Goal: Task Accomplishment & Management: Use online tool/utility

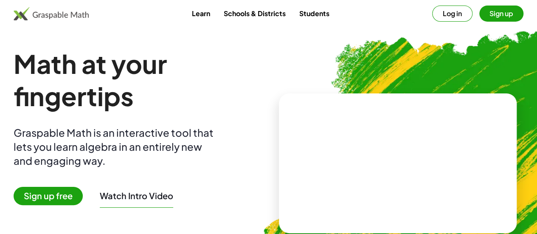
click at [75, 201] on span "Sign up free" at bounding box center [48, 196] width 69 height 18
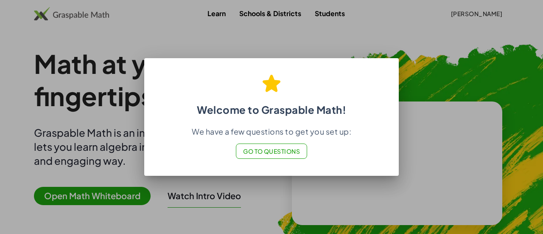
click at [270, 186] on div at bounding box center [271, 117] width 543 height 234
click at [386, 69] on h2 "Welcome to Graspable Math!" at bounding box center [271, 92] width 234 height 50
drag, startPoint x: 393, startPoint y: 59, endPoint x: 281, endPoint y: 151, distance: 145.2
click at [281, 151] on div "Welcome to Graspable Math! We have a few questions to get you set up: Go to Que…" at bounding box center [271, 116] width 254 height 117
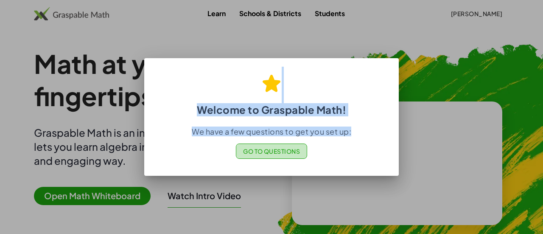
click at [277, 149] on span "Go to Questions" at bounding box center [271, 151] width 57 height 8
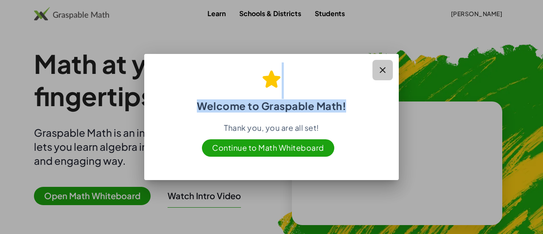
click at [388, 67] on button "button" at bounding box center [382, 70] width 20 height 20
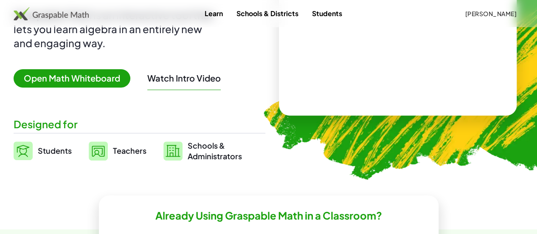
scroll to position [118, 0]
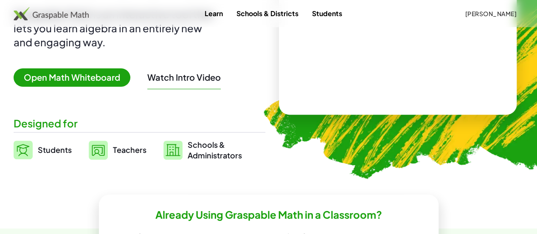
click at [112, 73] on span "Open Math Whiteboard" at bounding box center [72, 77] width 117 height 18
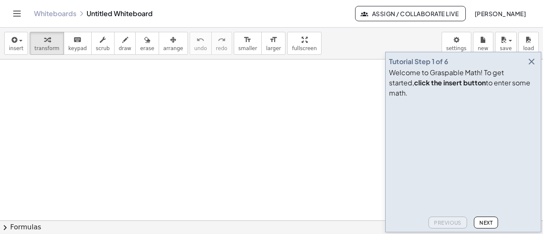
click at [516, 165] on video at bounding box center [452, 133] width 127 height 64
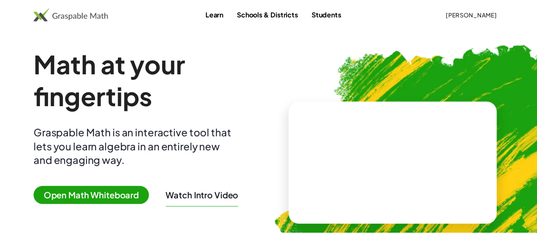
scroll to position [118, 0]
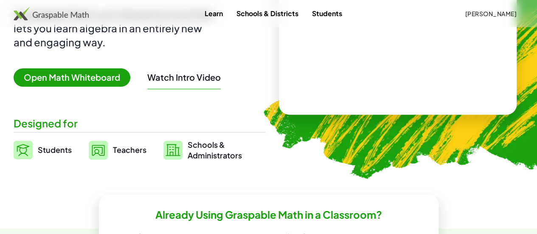
click at [101, 74] on span "Open Math Whiteboard" at bounding box center [72, 77] width 117 height 18
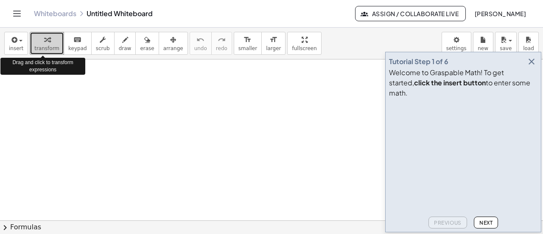
drag, startPoint x: 39, startPoint y: 43, endPoint x: 267, endPoint y: 127, distance: 243.1
click at [267, 127] on div at bounding box center [271, 220] width 543 height 323
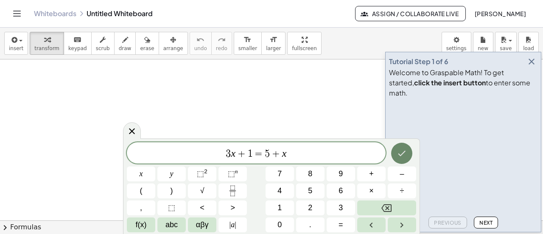
click at [405, 157] on icon "Done" at bounding box center [402, 153] width 10 height 10
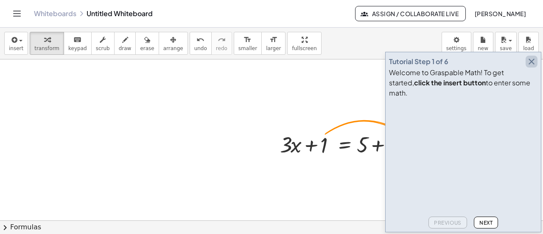
click at [534, 67] on icon "button" at bounding box center [531, 61] width 10 height 10
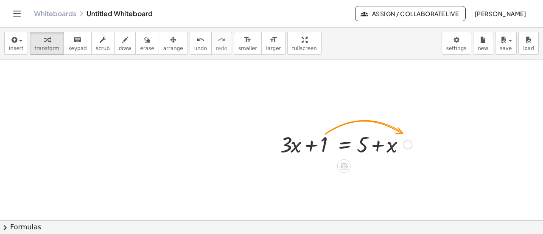
click at [322, 141] on div at bounding box center [346, 143] width 140 height 29
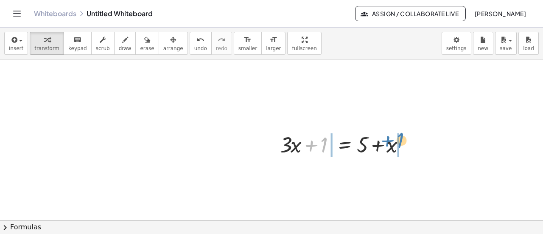
drag, startPoint x: 322, startPoint y: 141, endPoint x: 400, endPoint y: 134, distance: 78.3
click at [400, 134] on div at bounding box center [346, 143] width 140 height 29
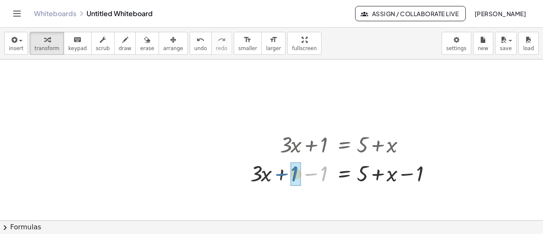
drag, startPoint x: 324, startPoint y: 172, endPoint x: 295, endPoint y: 172, distance: 29.3
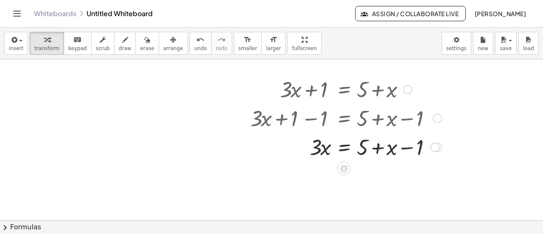
scroll to position [61, 0]
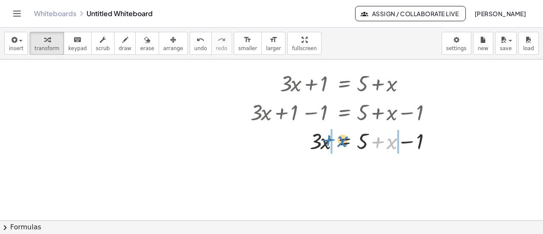
drag, startPoint x: 394, startPoint y: 146, endPoint x: 345, endPoint y: 145, distance: 49.2
click at [345, 145] on div at bounding box center [346, 140] width 200 height 29
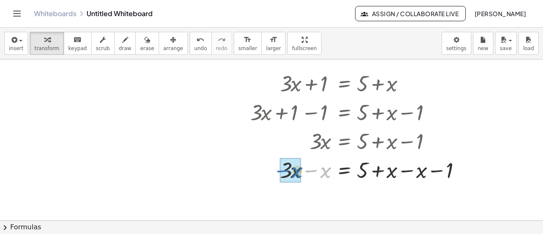
drag, startPoint x: 324, startPoint y: 174, endPoint x: 296, endPoint y: 174, distance: 28.4
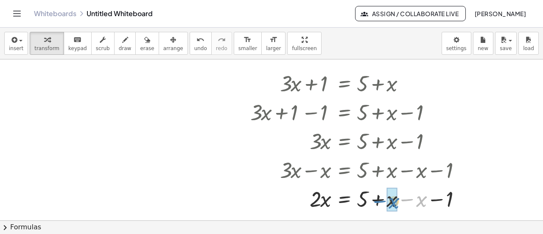
drag, startPoint x: 417, startPoint y: 199, endPoint x: 390, endPoint y: 201, distance: 27.6
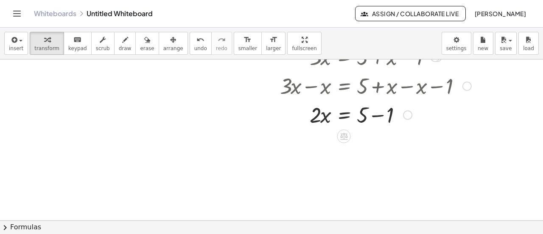
scroll to position [146, 0]
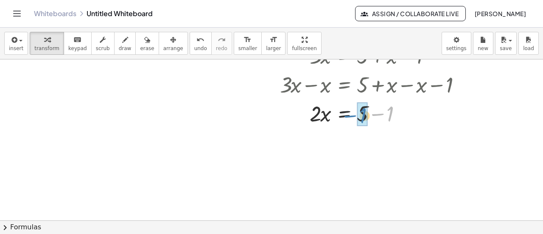
drag, startPoint x: 391, startPoint y: 103, endPoint x: 364, endPoint y: 105, distance: 26.8
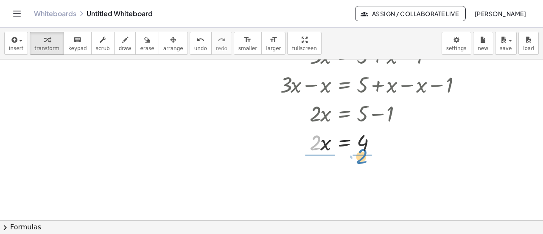
drag, startPoint x: 313, startPoint y: 148, endPoint x: 359, endPoint y: 162, distance: 48.2
click at [359, 162] on div "+ · 3 · x + 1 = + 5 + x + · 3 · x + 1 − 1 = + 5 + x − 1 + · 3 · x + 0 = + 5 + x…" at bounding box center [271, 74] width 543 height 323
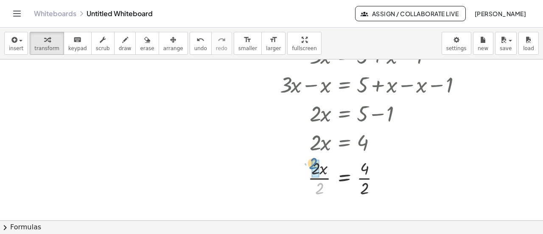
drag, startPoint x: 320, startPoint y: 189, endPoint x: 316, endPoint y: 166, distance: 23.4
drag, startPoint x: 367, startPoint y: 184, endPoint x: 364, endPoint y: 165, distance: 18.5
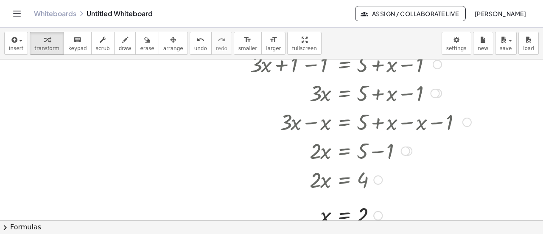
scroll to position [0, 0]
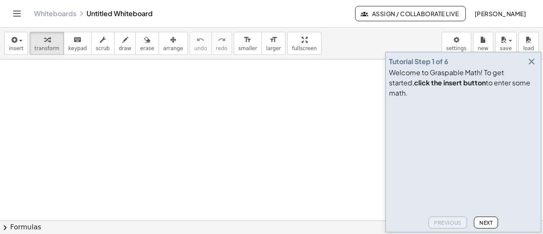
click at [534, 67] on icon "button" at bounding box center [531, 61] width 10 height 10
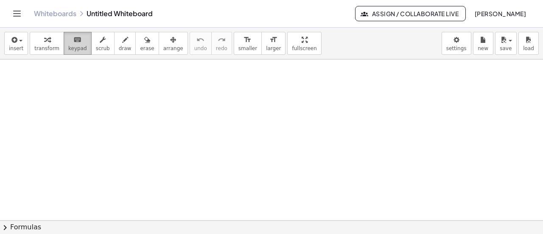
click at [68, 48] on span "keypad" at bounding box center [77, 48] width 19 height 6
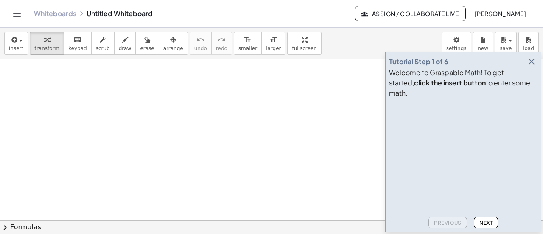
click at [533, 67] on icon "button" at bounding box center [531, 61] width 10 height 10
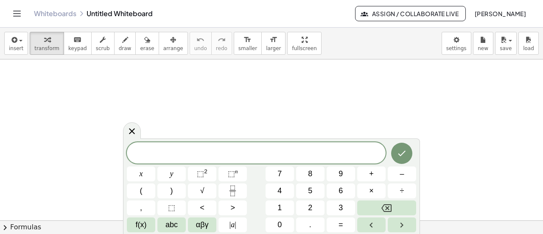
click at [246, 157] on span "​" at bounding box center [256, 154] width 259 height 12
click at [308, 190] on span "5" at bounding box center [310, 190] width 4 height 11
click at [143, 171] on button "x" at bounding box center [141, 173] width 28 height 15
click at [372, 170] on span "+" at bounding box center [371, 173] width 5 height 11
click at [279, 190] on span "4" at bounding box center [279, 190] width 4 height 11
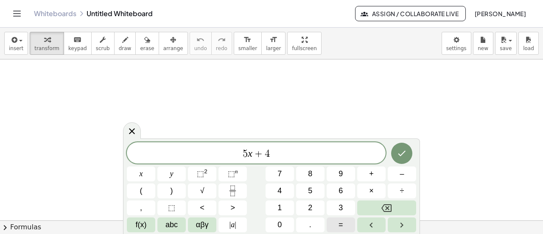
click at [344, 225] on button "=" at bounding box center [341, 224] width 28 height 15
click at [309, 205] on span "2" at bounding box center [310, 207] width 4 height 11
click at [282, 189] on button "4" at bounding box center [280, 190] width 28 height 15
click at [405, 151] on icon "Done" at bounding box center [402, 153] width 10 height 10
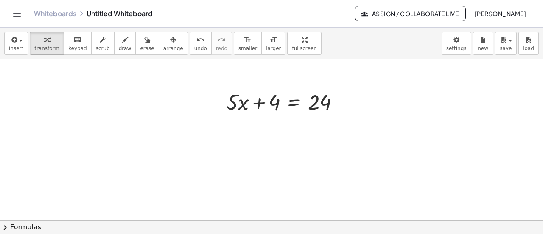
scroll to position [105, 0]
drag, startPoint x: 277, startPoint y: 105, endPoint x: 353, endPoint y: 103, distance: 75.5
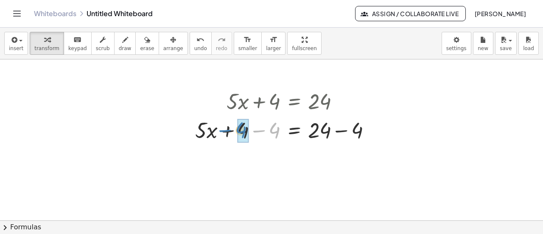
drag, startPoint x: 273, startPoint y: 127, endPoint x: 239, endPoint y: 126, distance: 33.9
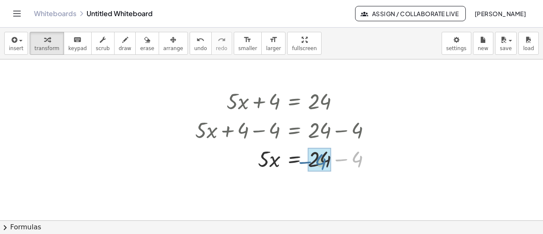
drag, startPoint x: 356, startPoint y: 152, endPoint x: 319, endPoint y: 155, distance: 37.0
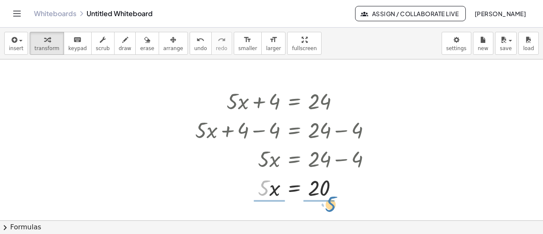
drag, startPoint x: 263, startPoint y: 192, endPoint x: 330, endPoint y: 208, distance: 68.9
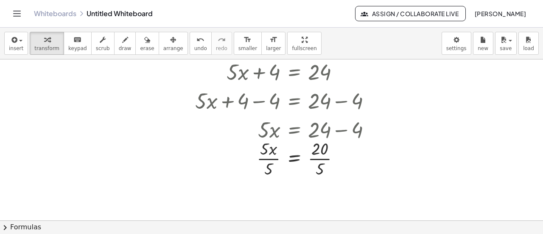
scroll to position [135, 0]
drag, startPoint x: 268, startPoint y: 173, endPoint x: 264, endPoint y: 152, distance: 21.1
drag, startPoint x: 320, startPoint y: 168, endPoint x: 316, endPoint y: 151, distance: 17.0
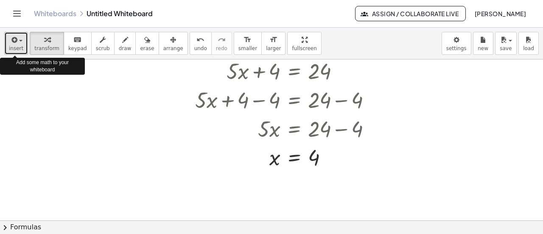
click at [20, 42] on div "button" at bounding box center [16, 39] width 14 height 10
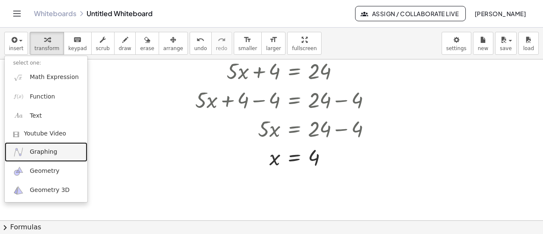
click at [49, 153] on span "Graphing" at bounding box center [44, 152] width 28 height 8
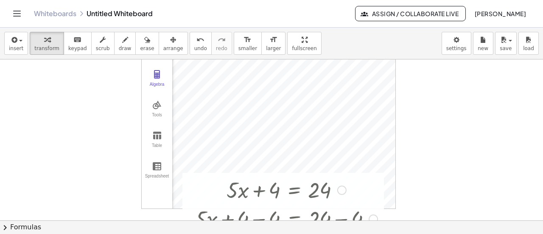
scroll to position [0, 0]
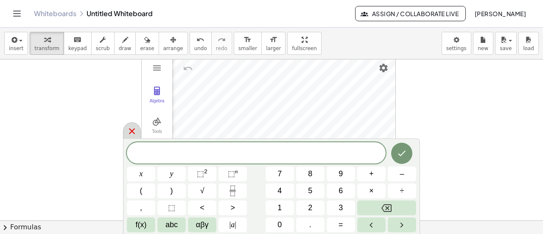
click at [132, 133] on icon at bounding box center [132, 131] width 10 height 10
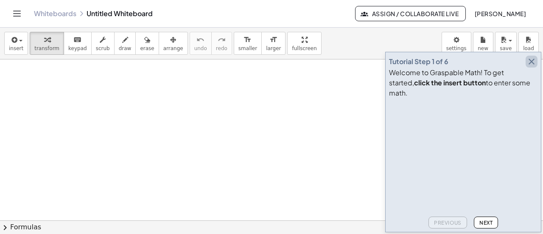
click at [530, 67] on icon "button" at bounding box center [531, 61] width 10 height 10
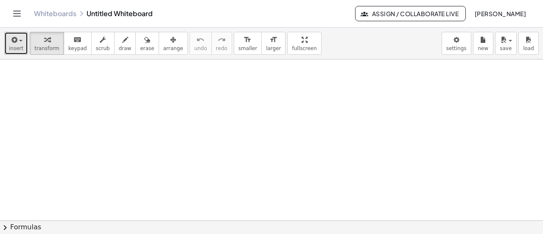
click at [21, 38] on div "button" at bounding box center [16, 39] width 14 height 10
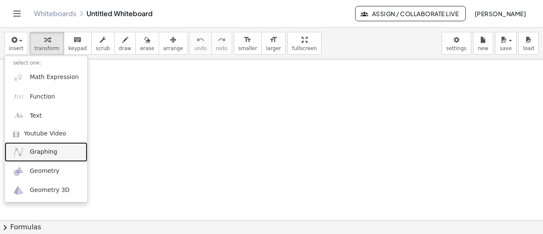
click at [41, 156] on link "Graphing" at bounding box center [46, 151] width 83 height 19
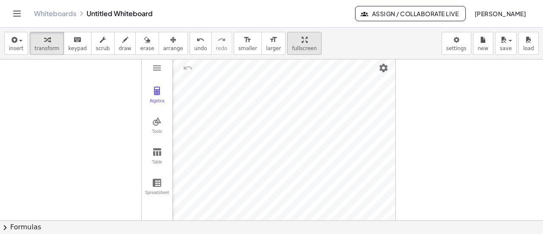
click at [269, 96] on div "insert select one: Math Expression Function Text Youtube Video Graphing Geometr…" at bounding box center [271, 131] width 543 height 206
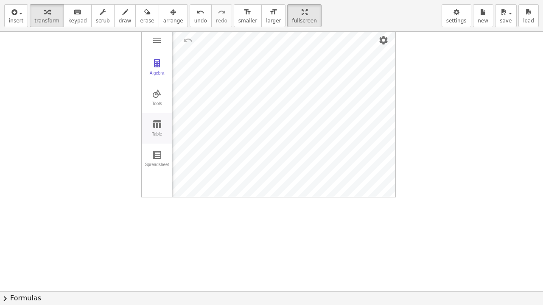
click at [158, 124] on img "Graphing Calculator" at bounding box center [157, 124] width 10 height 10
click at [152, 193] on div "Algebra Tools Table Spreadsheet GeoGebra Graphing Calculator Basic Tools Move P…" at bounding box center [268, 113] width 254 height 170
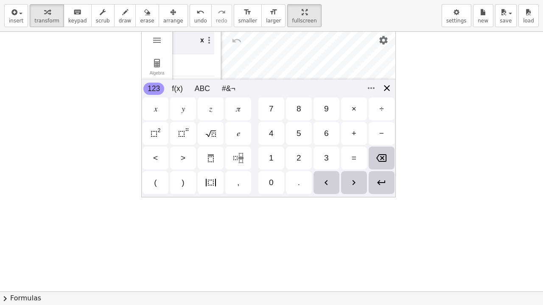
click at [384, 89] on div "Algebra Tools Table Spreadsheet GeoGebra Graphing Calculator Basic Tools Move P…" at bounding box center [268, 113] width 254 height 170
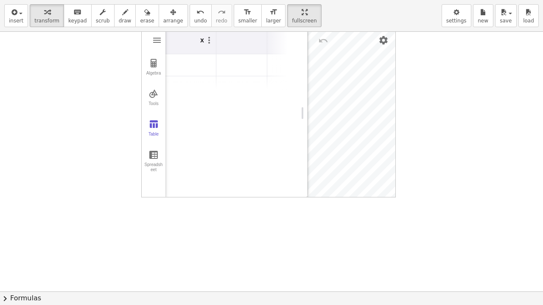
drag, startPoint x: 219, startPoint y: 125, endPoint x: 306, endPoint y: 126, distance: 87.0
click at [306, 126] on div "Graphing Calculator" at bounding box center [304, 113] width 7 height 170
click at [221, 39] on th "Graphing Calculator" at bounding box center [241, 41] width 51 height 26
click at [209, 40] on img "Graphing Calculator" at bounding box center [209, 40] width 10 height 10
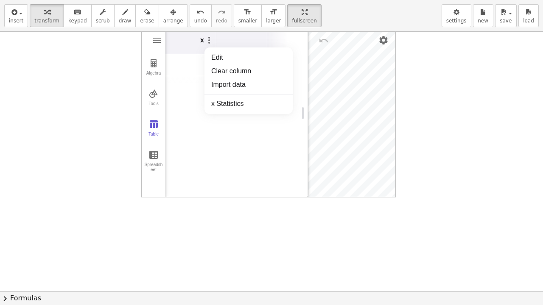
click at [197, 64] on td "Graphing Calculator" at bounding box center [190, 65] width 51 height 22
click at [197, 64] on div "Graphing Calculator" at bounding box center [205, 65] width 19 height 14
click at [233, 43] on th "Graphing Calculator" at bounding box center [241, 41] width 51 height 26
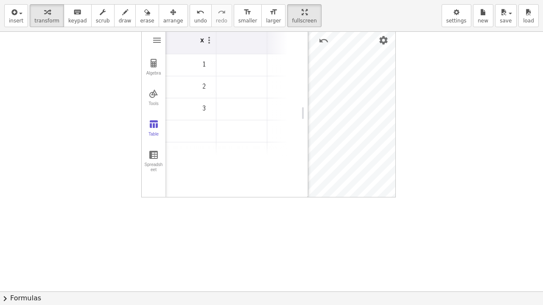
click at [233, 43] on th "Graphing Calculator" at bounding box center [241, 41] width 51 height 26
click at [243, 40] on th "Graphing Calculator" at bounding box center [241, 41] width 51 height 26
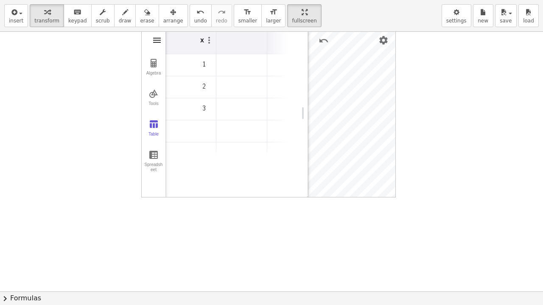
click at [158, 42] on img "Graphing Calculator" at bounding box center [157, 40] width 10 height 10
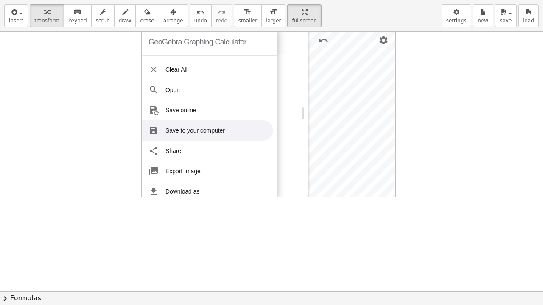
click at [252, 221] on div at bounding box center [271, 292] width 543 height 520
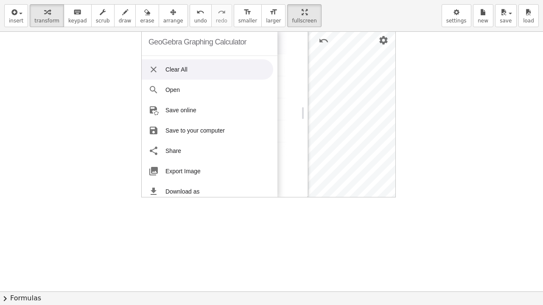
click at [306, 71] on div "Graphing Calculator" at bounding box center [304, 113] width 7 height 170
click at [159, 68] on li "Clear All" at bounding box center [207, 69] width 131 height 20
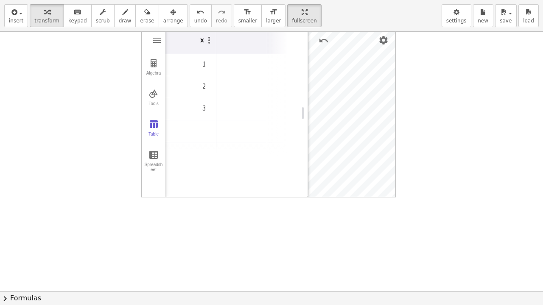
click at [232, 45] on th "Graphing Calculator" at bounding box center [241, 41] width 51 height 26
click at [241, 71] on td "Graphing Calculator" at bounding box center [241, 65] width 51 height 22
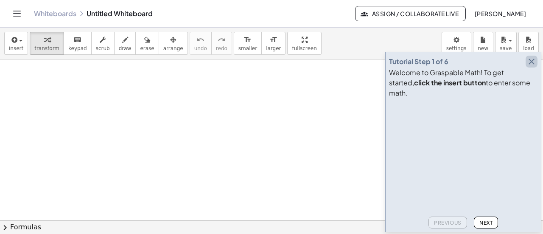
click at [532, 67] on icon "button" at bounding box center [531, 61] width 10 height 10
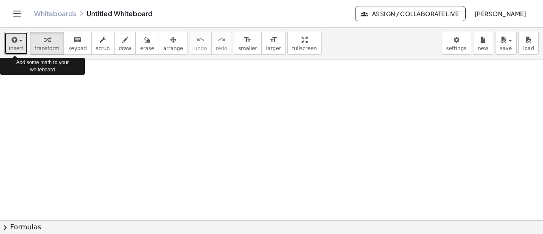
click at [15, 43] on icon "button" at bounding box center [14, 40] width 8 height 10
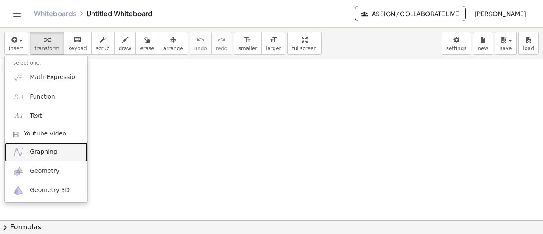
click at [48, 150] on span "Graphing" at bounding box center [44, 152] width 28 height 8
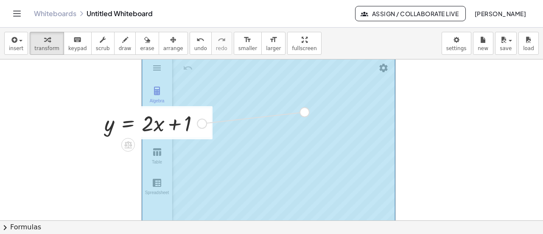
drag, startPoint x: 204, startPoint y: 123, endPoint x: 308, endPoint y: 110, distance: 105.2
